Goal: Browse casually

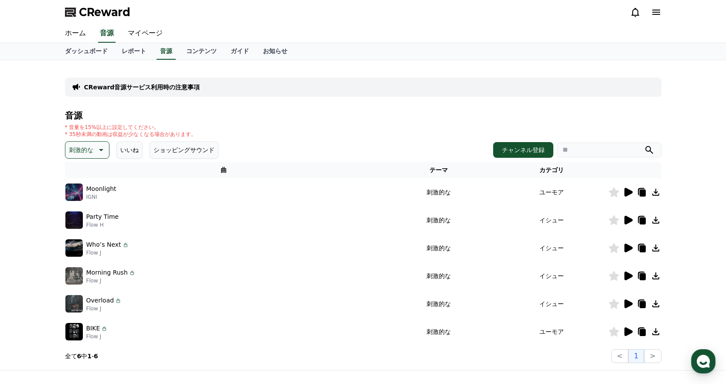
click at [88, 145] on p "刺激的な" at bounding box center [81, 150] width 24 height 12
click at [78, 224] on button "喜ばしい" at bounding box center [81, 225] width 31 height 19
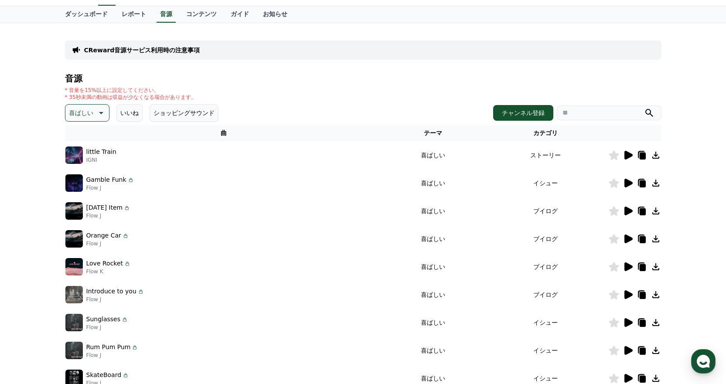
scroll to position [87, 0]
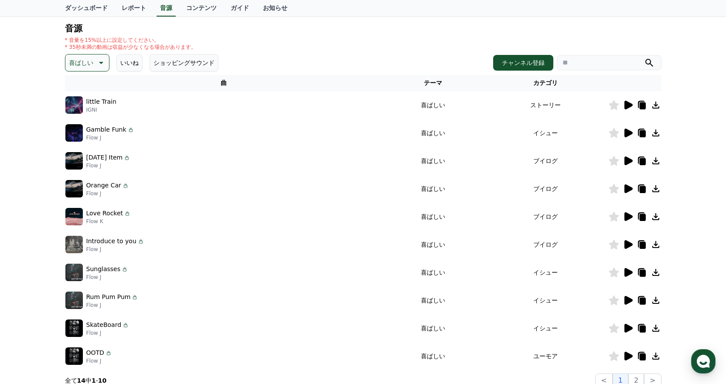
click at [631, 105] on icon at bounding box center [628, 105] width 8 height 9
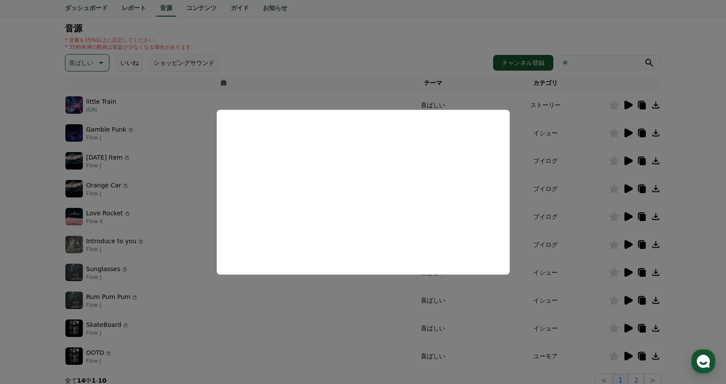
click at [420, 44] on button "close modal" at bounding box center [363, 192] width 726 height 384
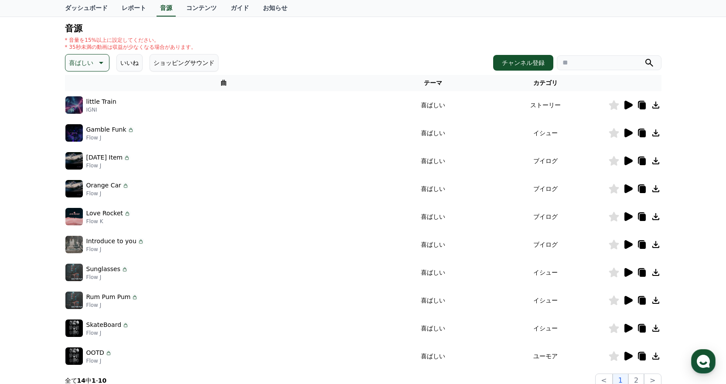
click at [630, 131] on icon at bounding box center [628, 133] width 10 height 10
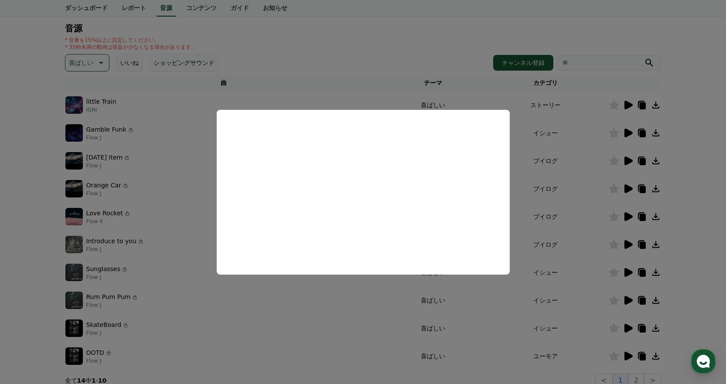
click at [411, 44] on button "close modal" at bounding box center [363, 192] width 726 height 384
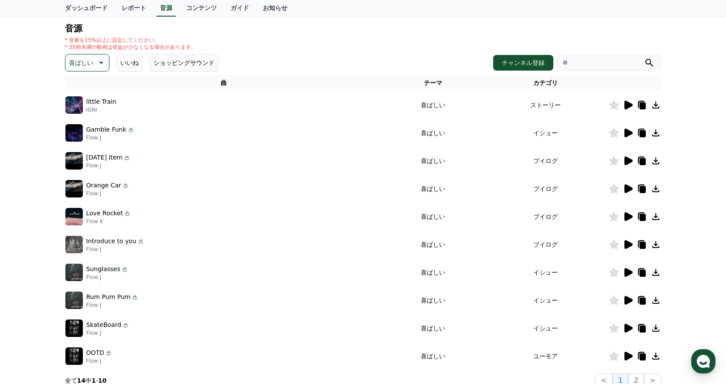
click at [626, 162] on icon at bounding box center [628, 161] width 8 height 9
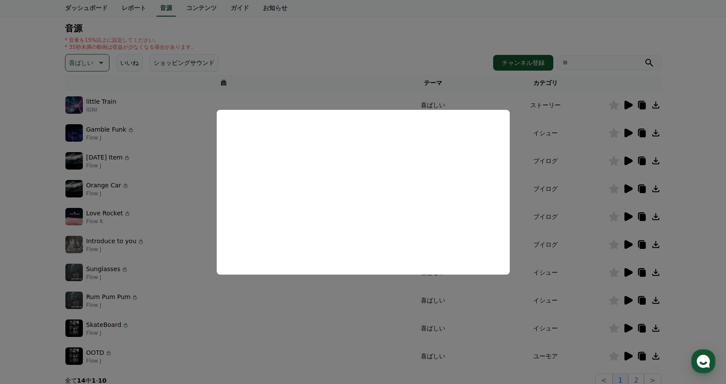
click at [375, 61] on button "close modal" at bounding box center [363, 192] width 726 height 384
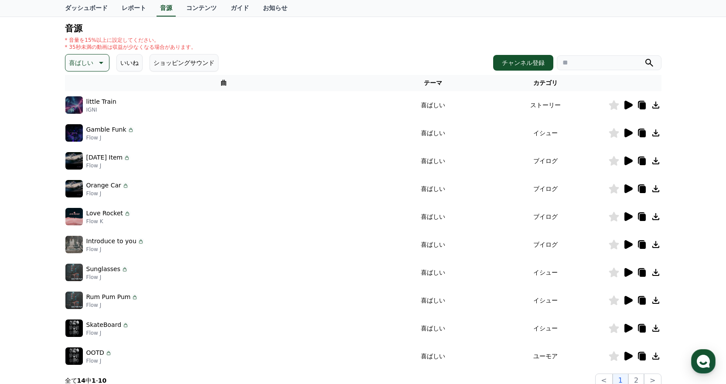
click at [625, 215] on icon at bounding box center [628, 216] width 8 height 9
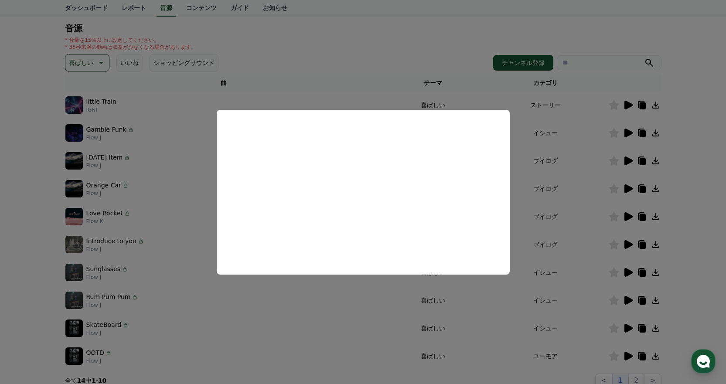
click at [407, 63] on button "close modal" at bounding box center [363, 192] width 726 height 384
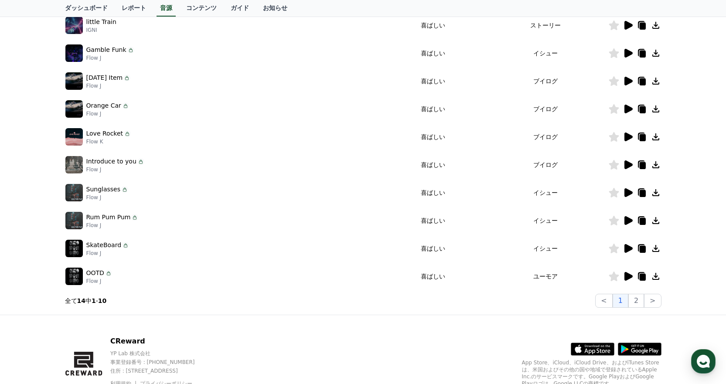
scroll to position [174, 0]
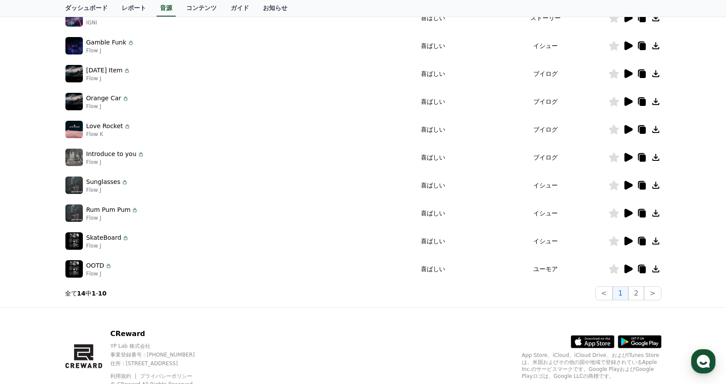
click at [627, 214] on icon at bounding box center [628, 213] width 8 height 9
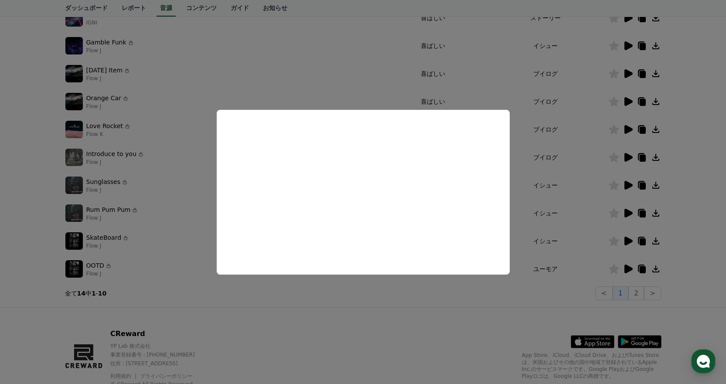
click at [387, 90] on button "close modal" at bounding box center [363, 192] width 726 height 384
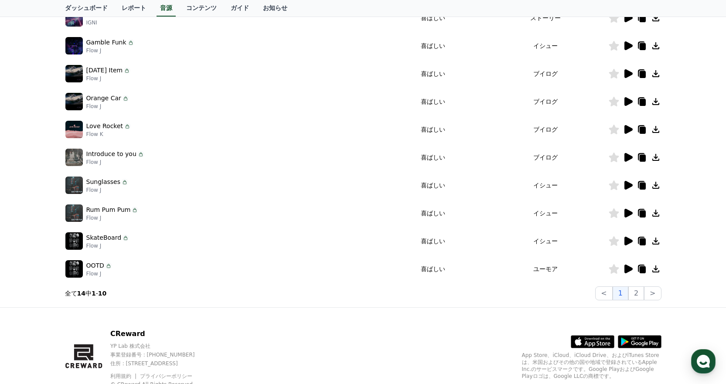
click at [626, 157] on icon at bounding box center [628, 157] width 8 height 9
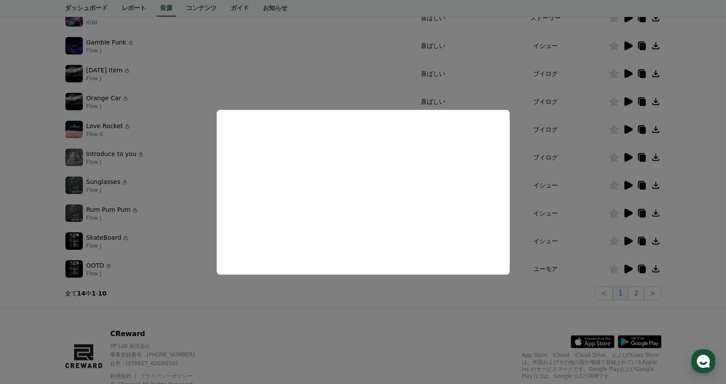
click at [547, 156] on button "close modal" at bounding box center [363, 192] width 726 height 384
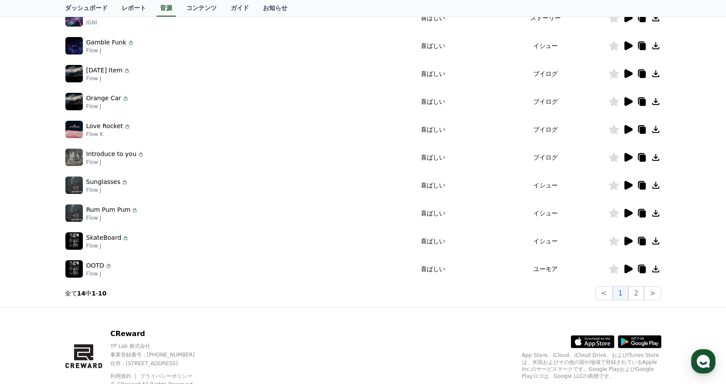
click at [631, 127] on icon at bounding box center [628, 129] width 10 height 10
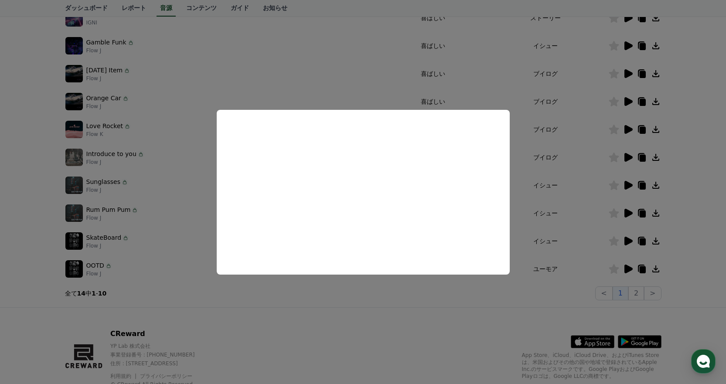
click at [581, 153] on button "close modal" at bounding box center [363, 192] width 726 height 384
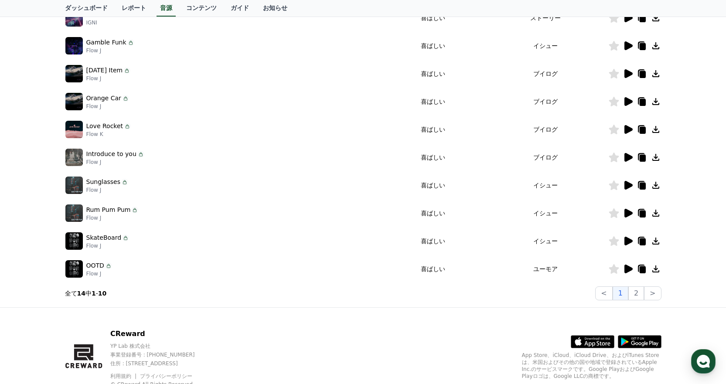
click at [653, 125] on icon at bounding box center [655, 129] width 10 height 10
